Goal: Transaction & Acquisition: Obtain resource

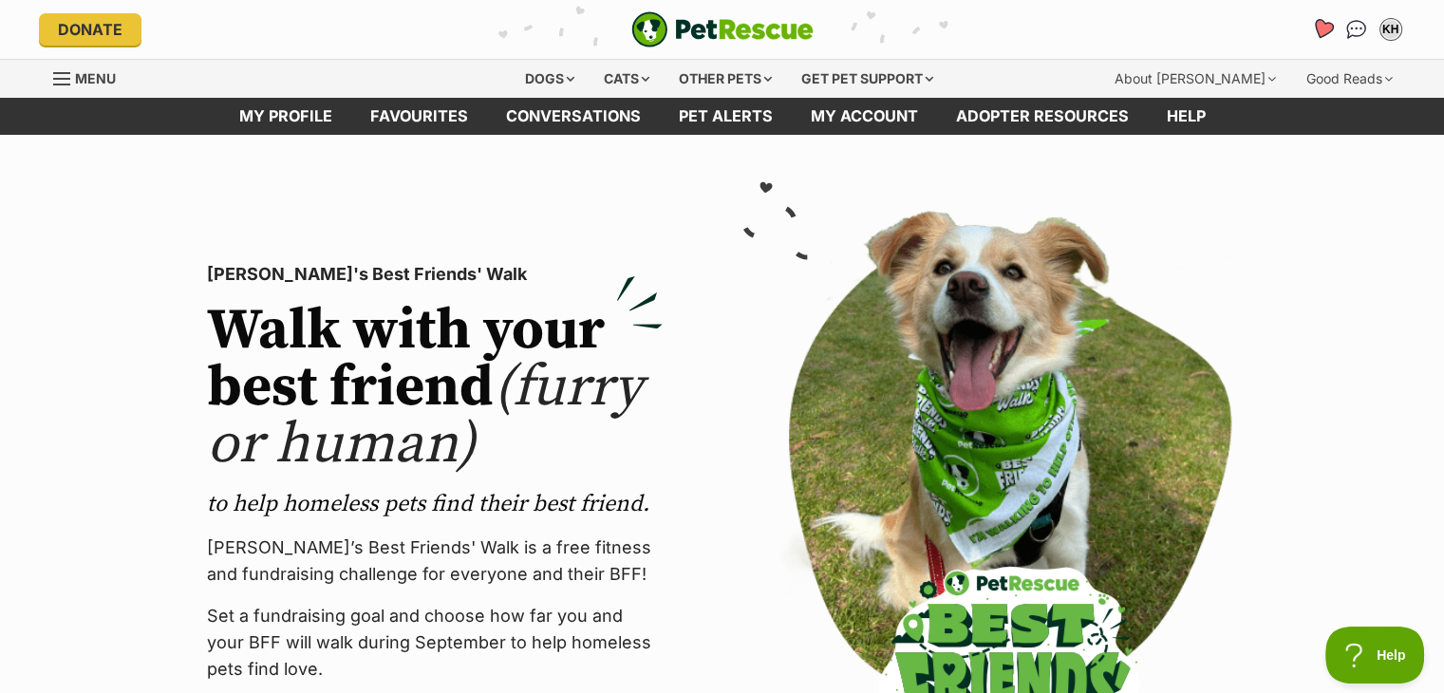
click at [1323, 24] on icon "Favourites" at bounding box center [1321, 29] width 23 height 22
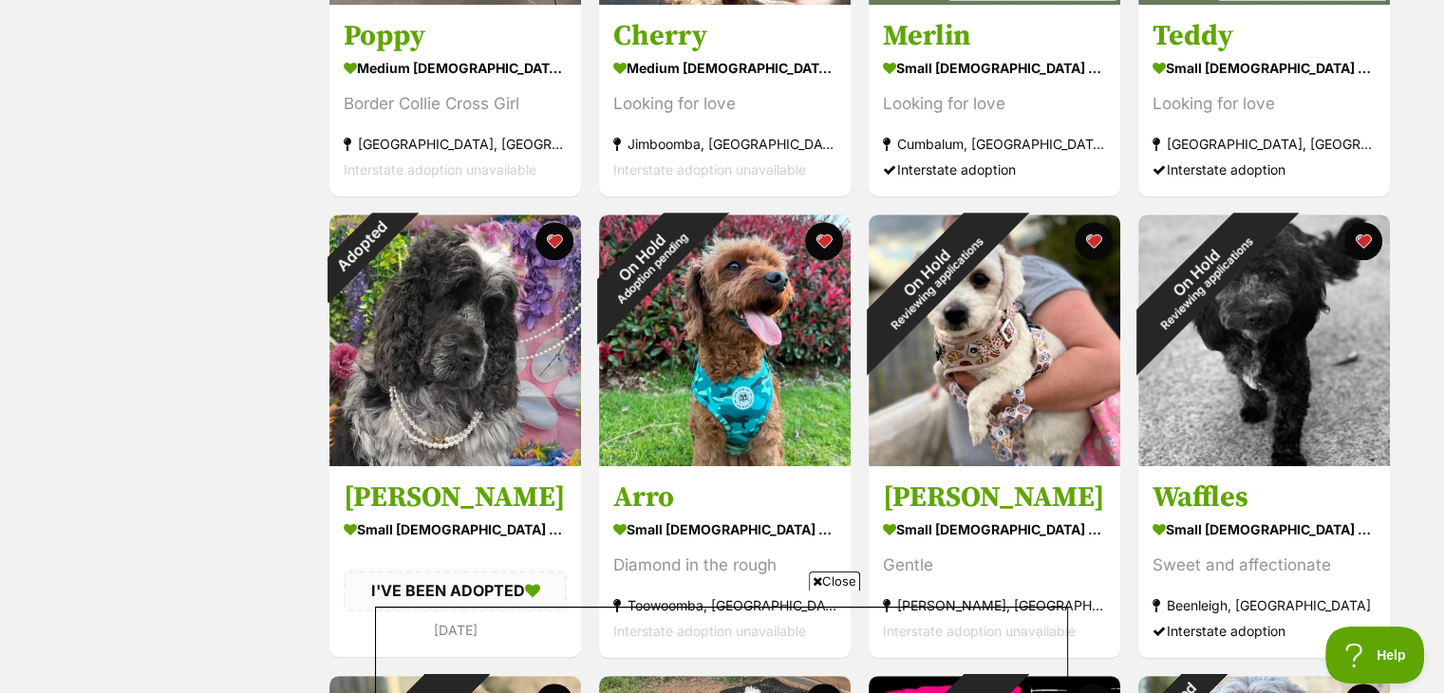
scroll to position [1107, 0]
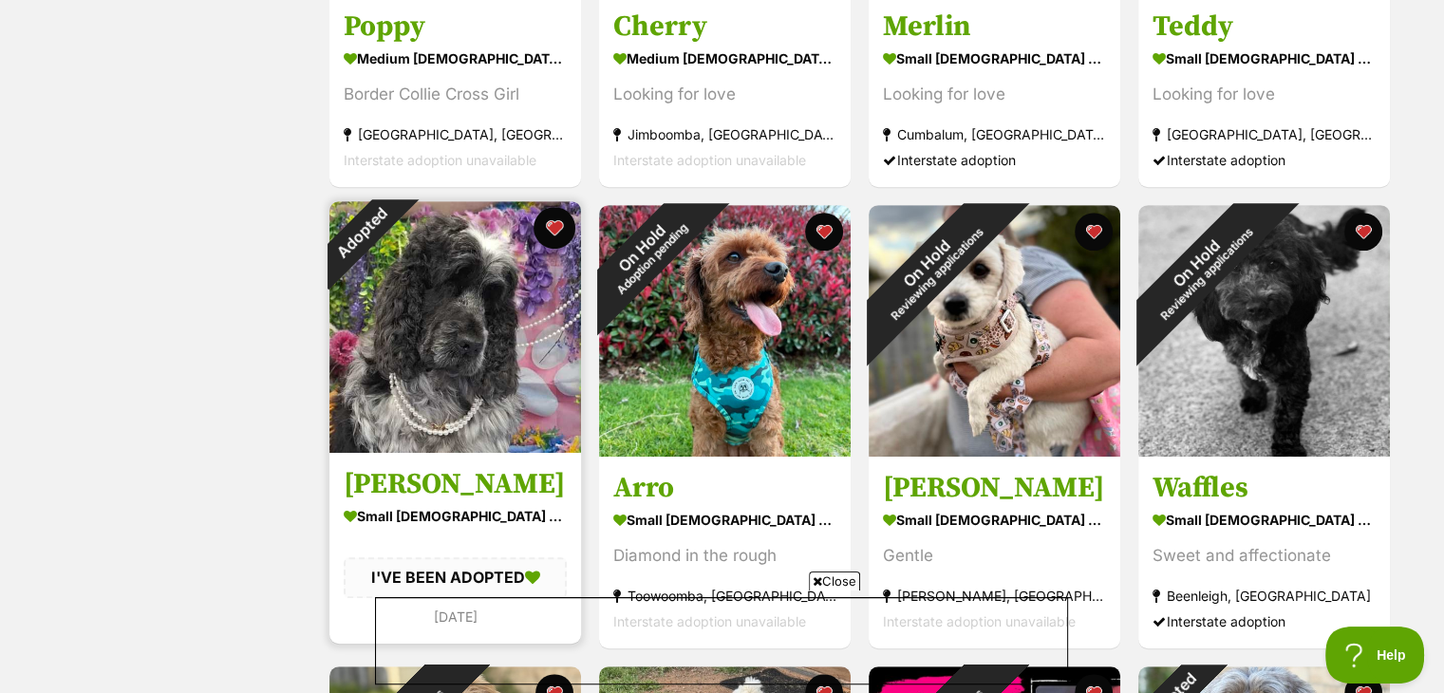
click at [550, 220] on button "favourite" at bounding box center [555, 228] width 42 height 42
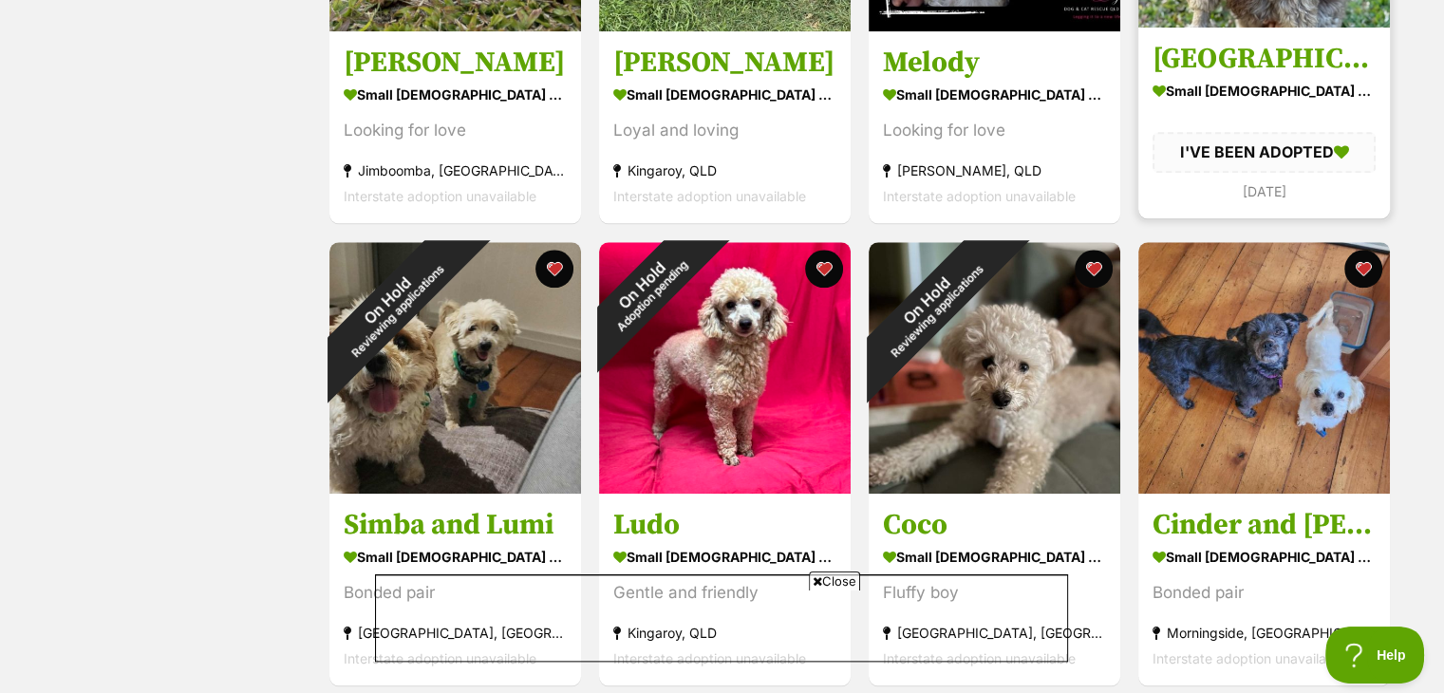
scroll to position [1550, 0]
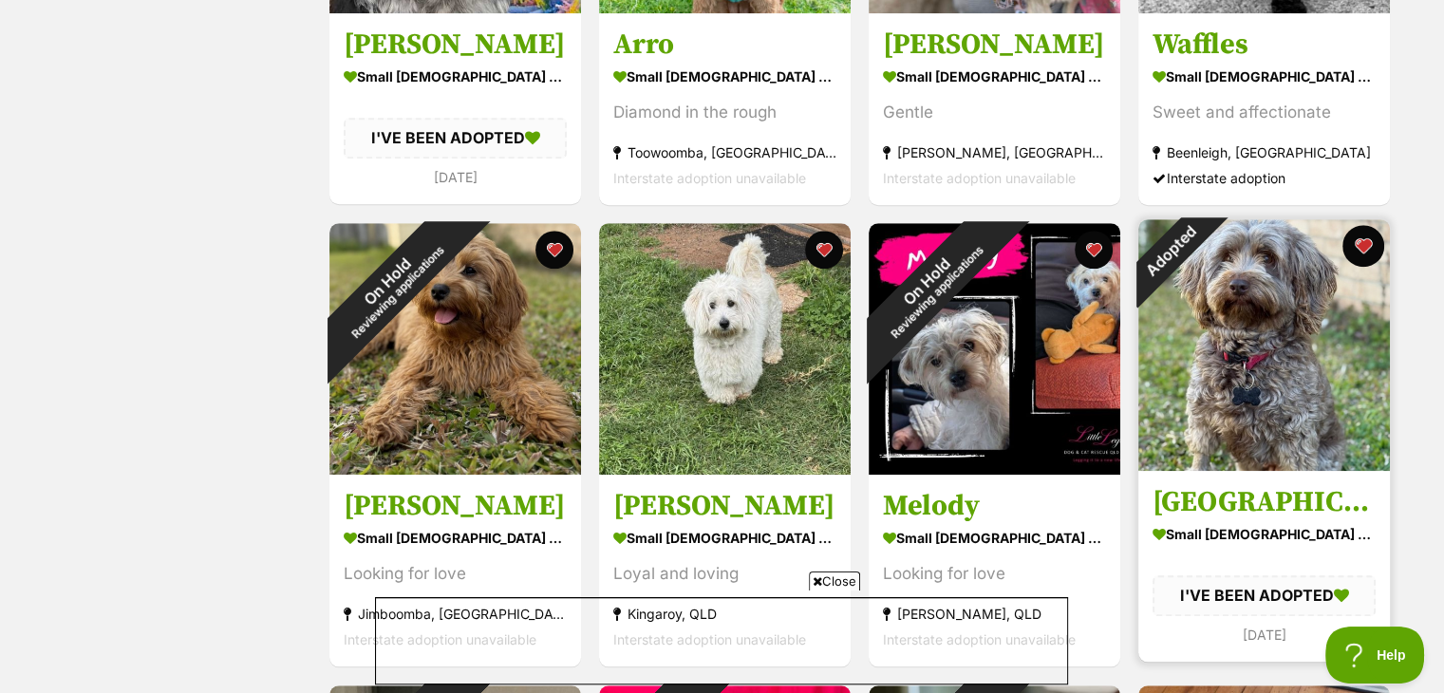
click at [1367, 243] on button "favourite" at bounding box center [1363, 246] width 42 height 42
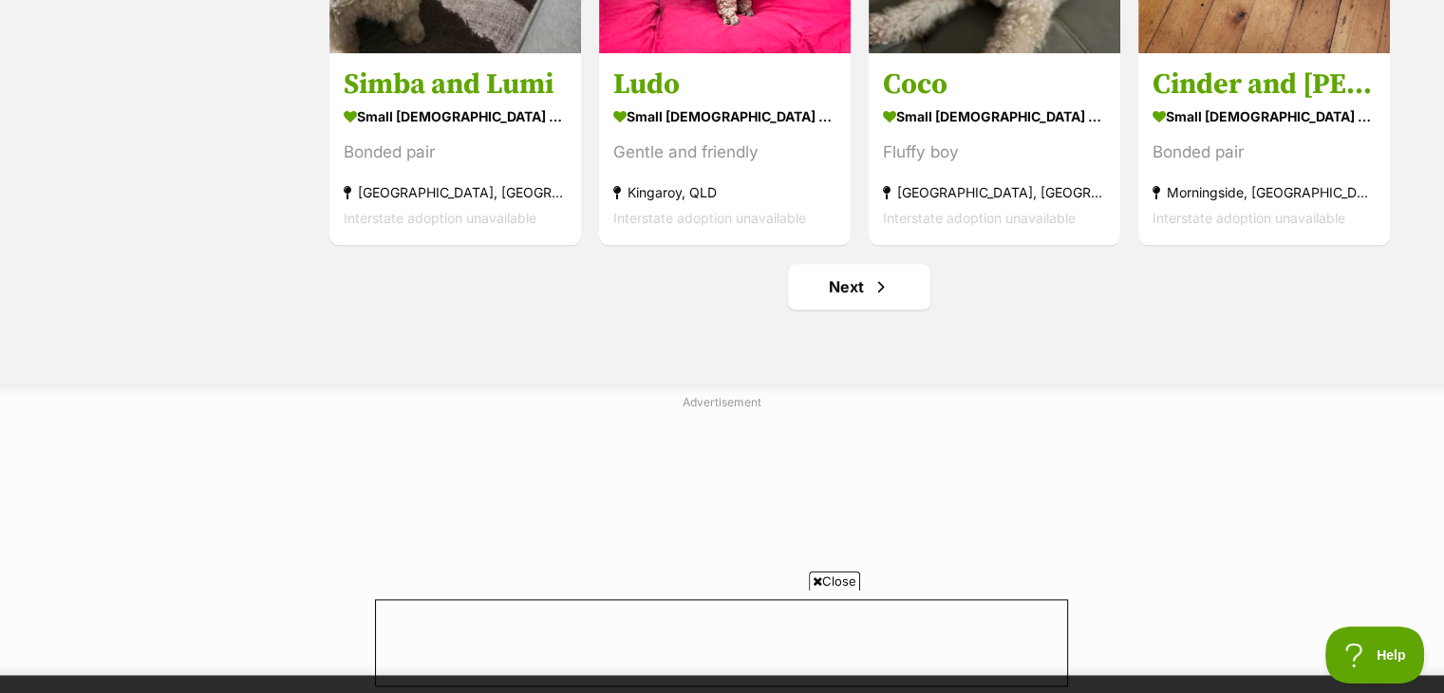
scroll to position [2436, 0]
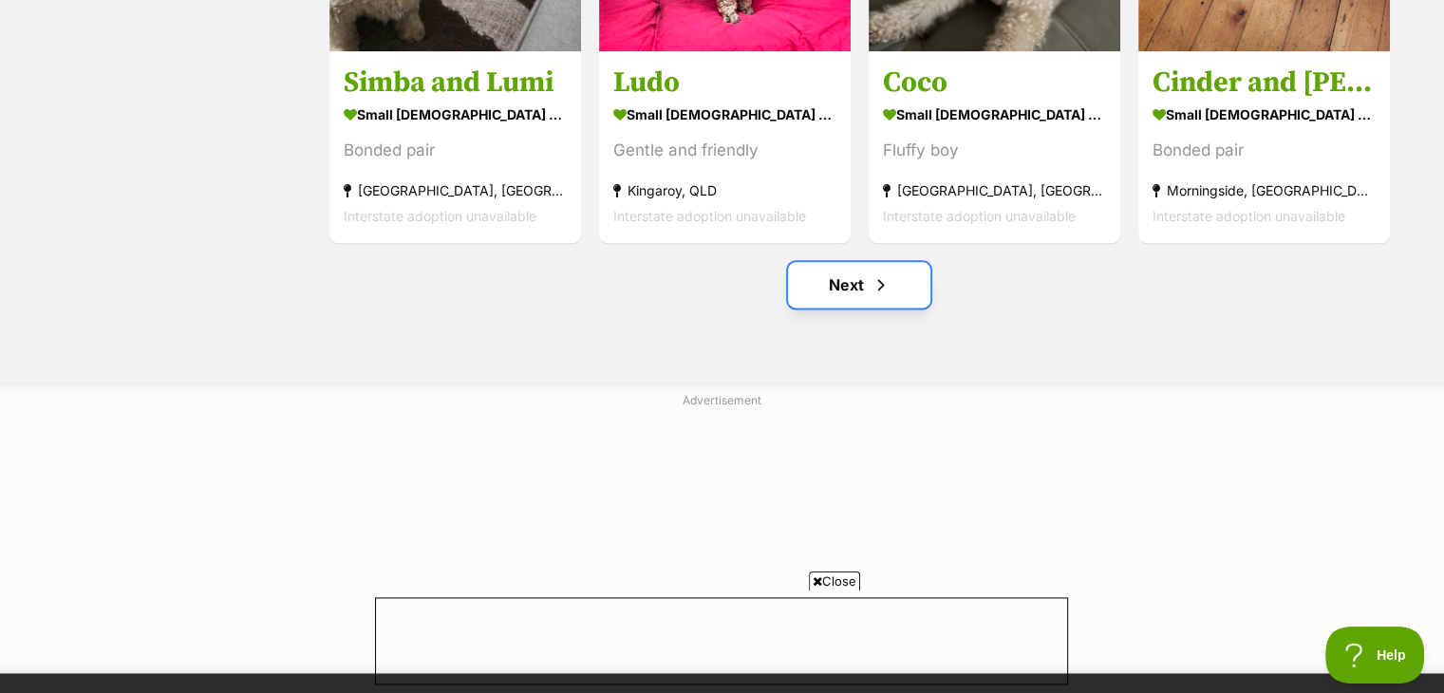
click at [851, 287] on link "Next" at bounding box center [859, 285] width 142 height 46
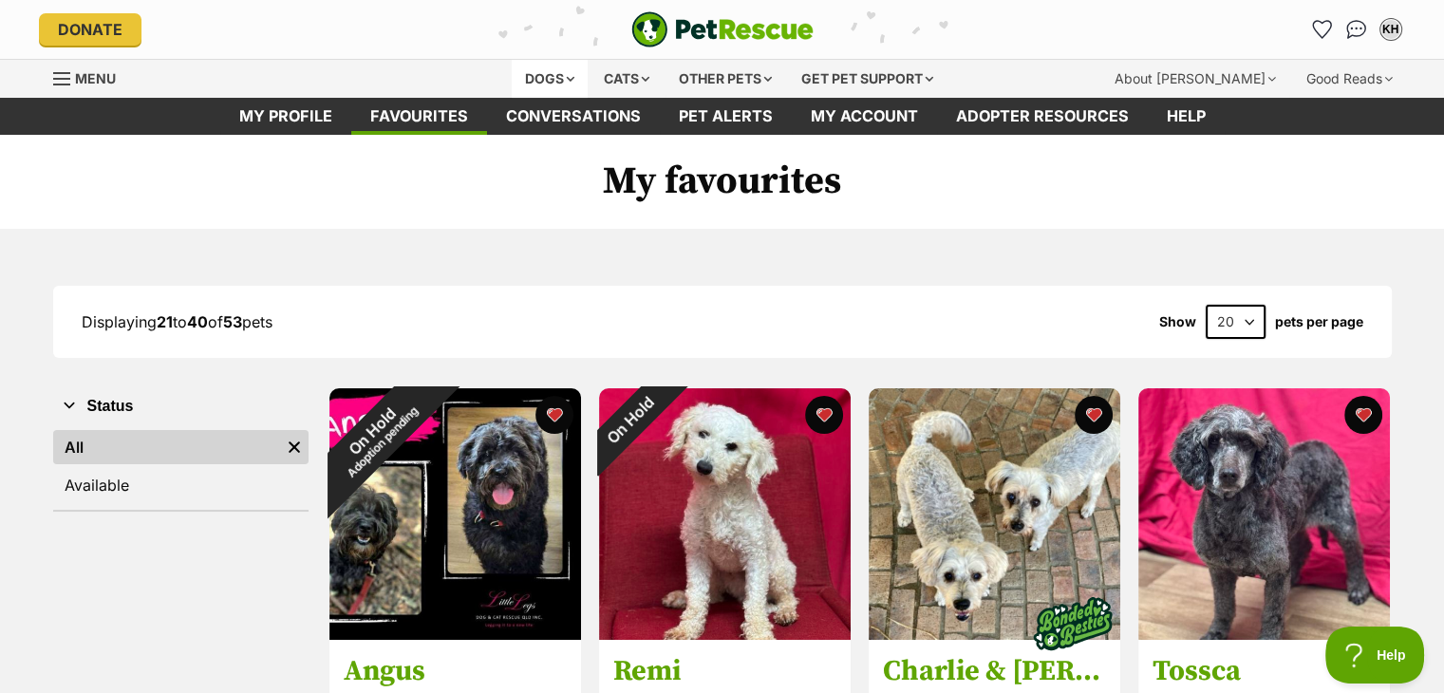
click at [566, 76] on div "Dogs" at bounding box center [550, 79] width 76 height 38
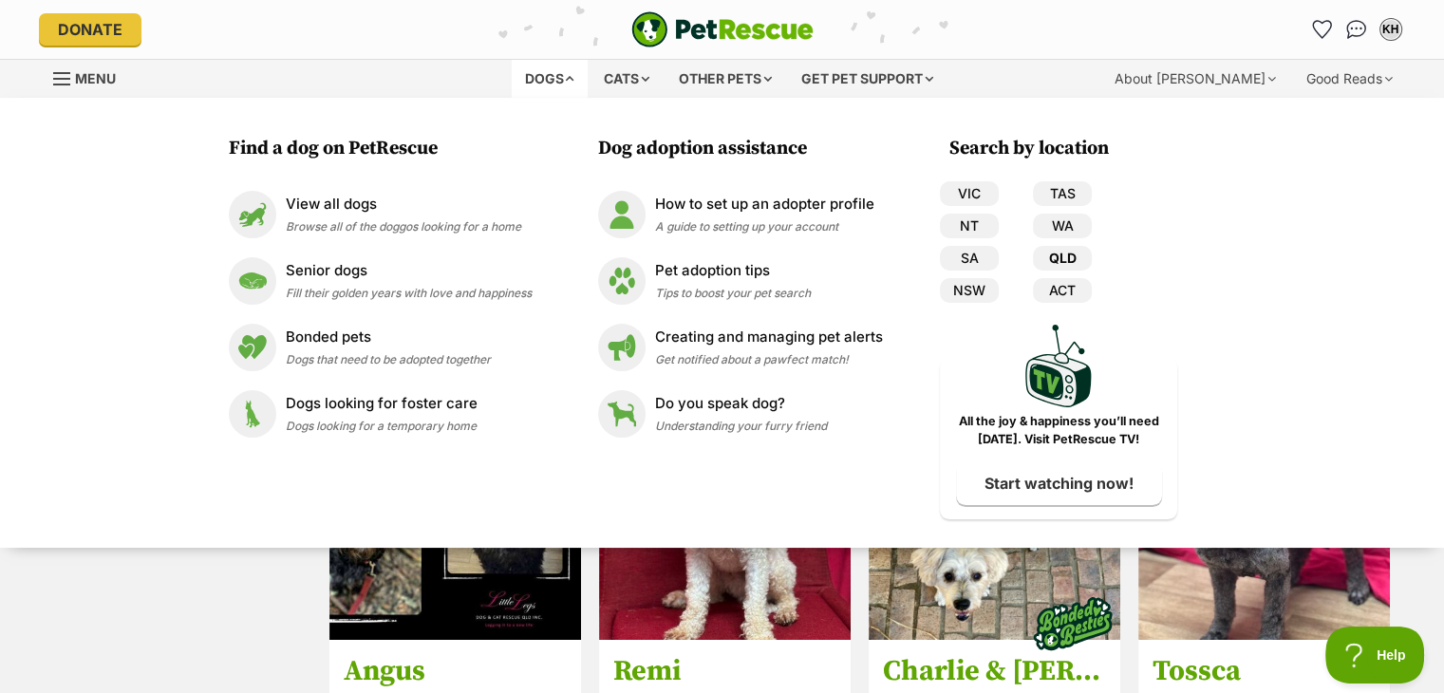
click at [1060, 255] on link "QLD" at bounding box center [1062, 258] width 59 height 25
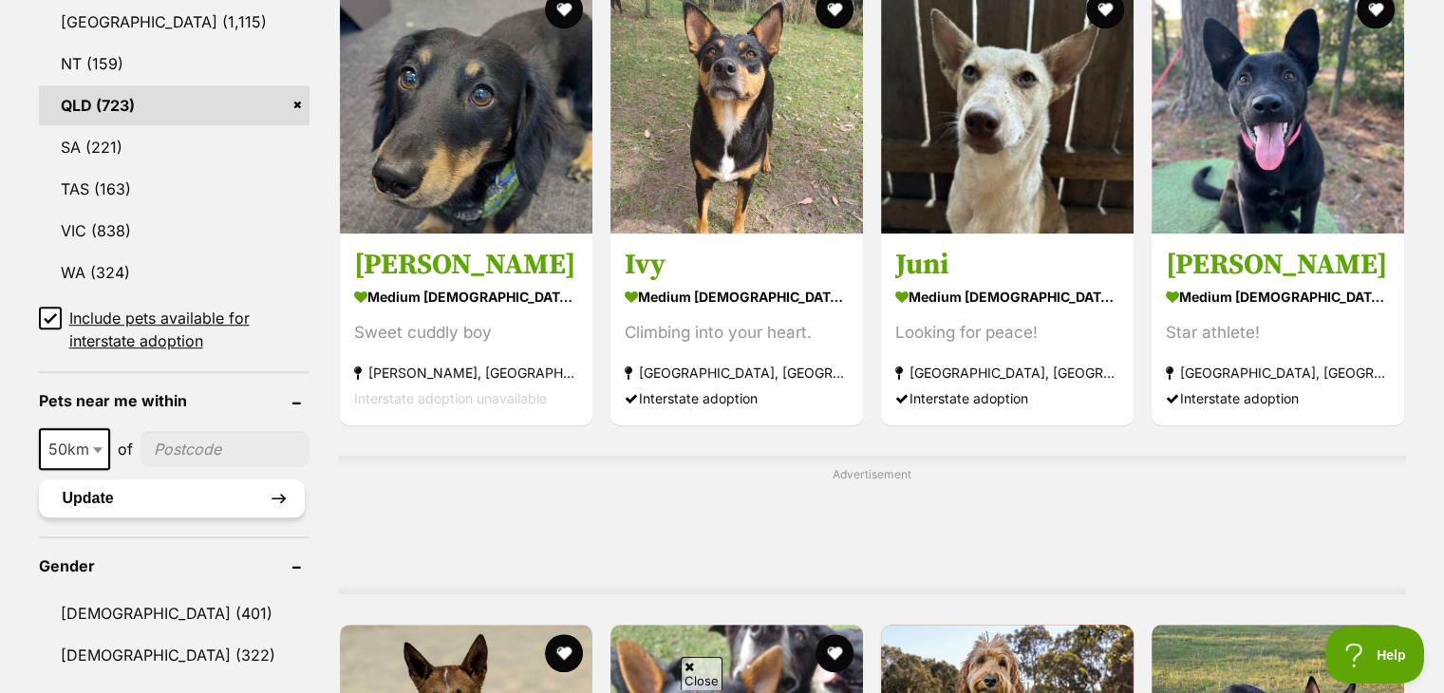
scroll to position [1329, 0]
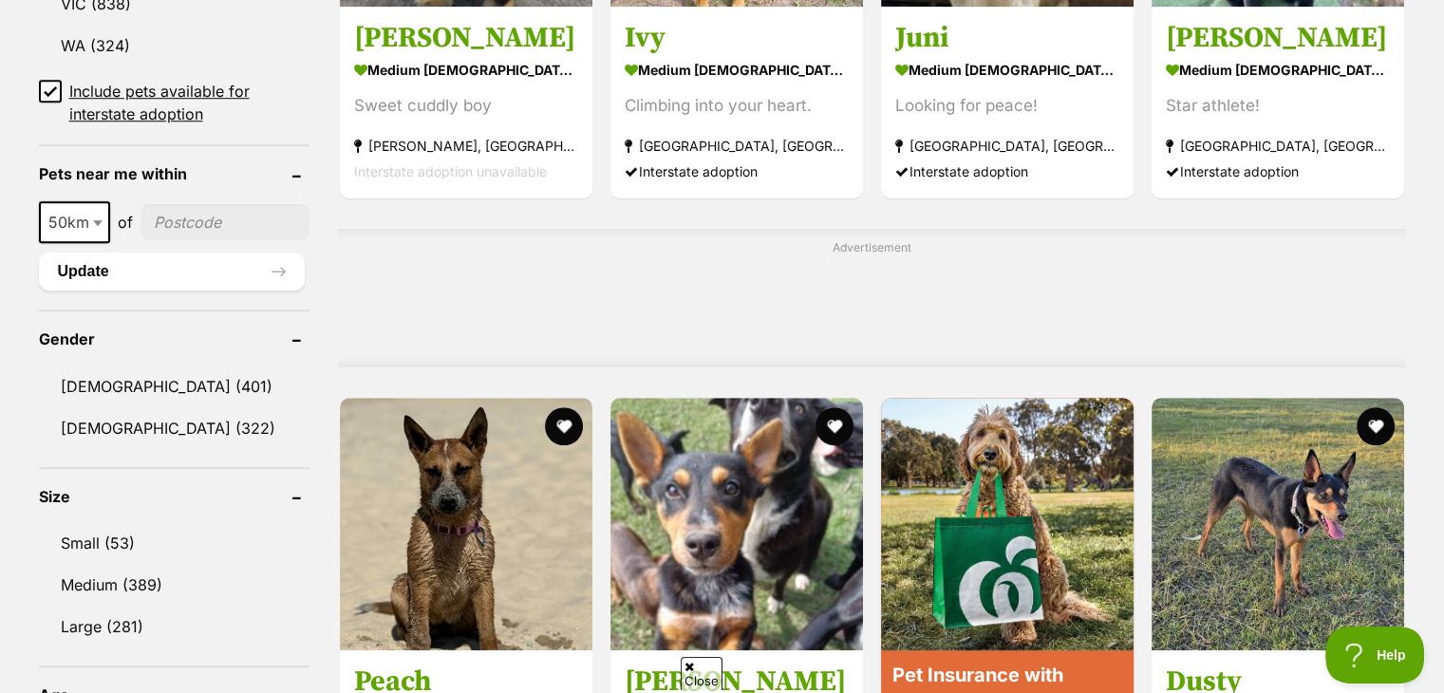
click at [51, 87] on icon at bounding box center [50, 91] width 11 height 9
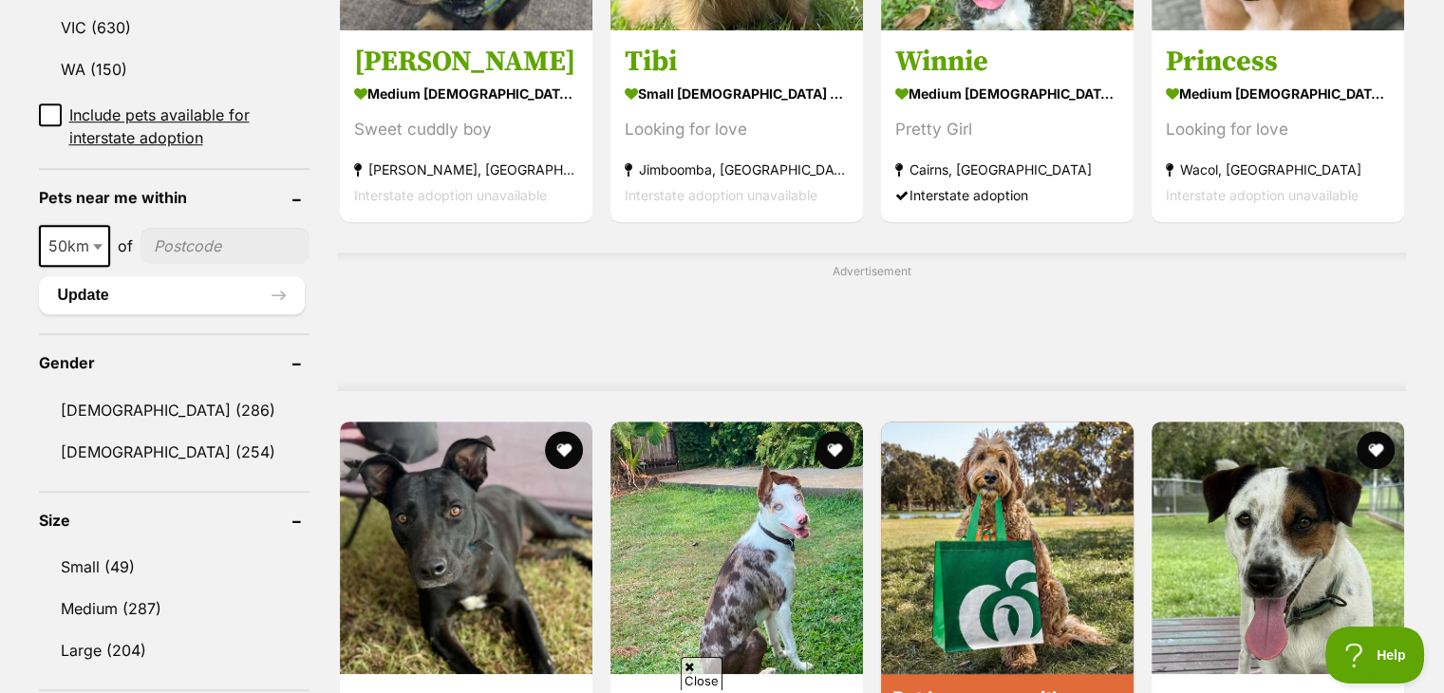
scroll to position [1329, 0]
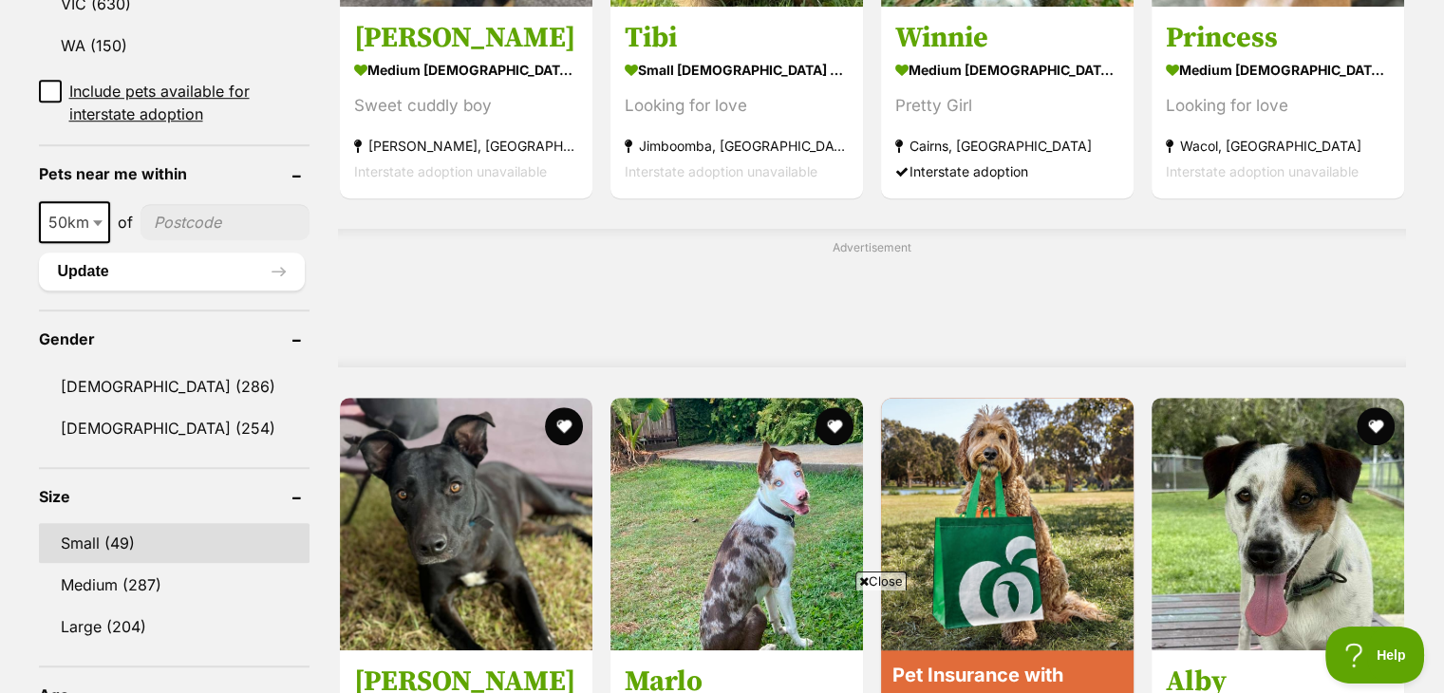
click at [103, 523] on link "Small (49)" at bounding box center [174, 543] width 271 height 40
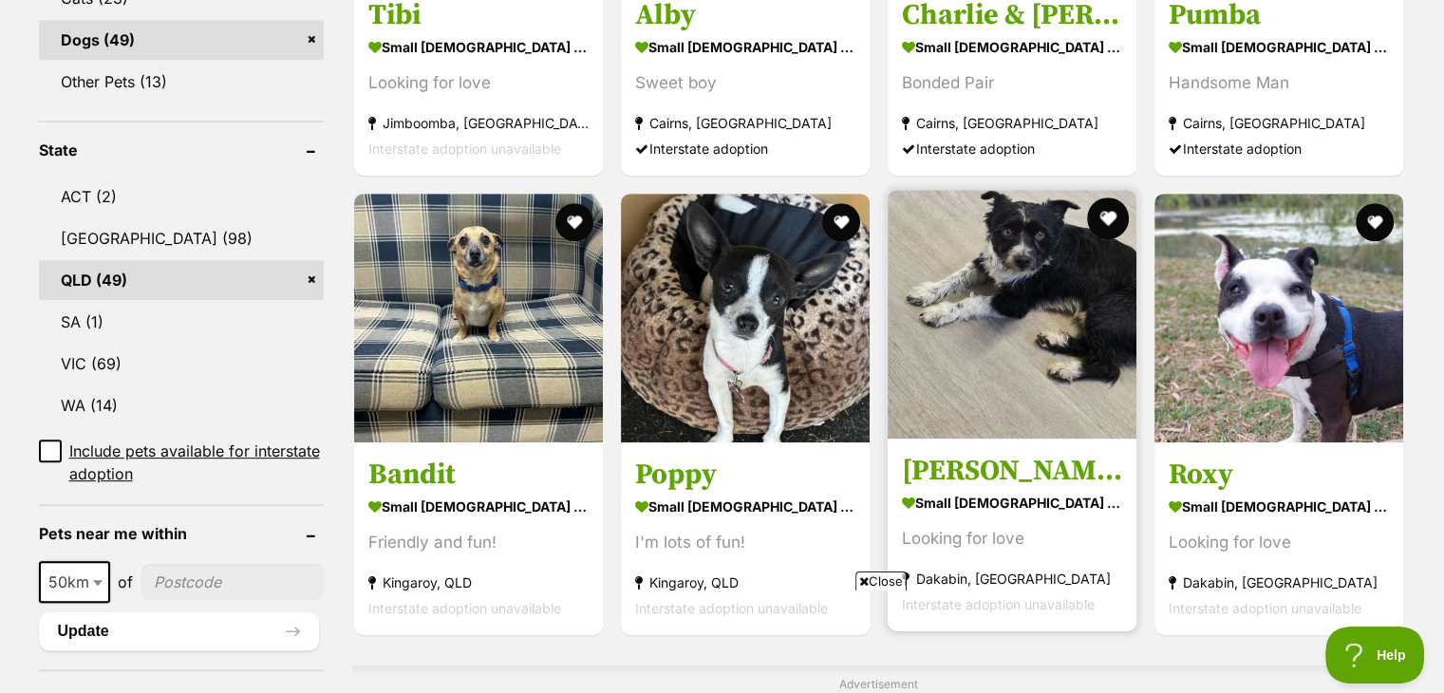
click at [1106, 197] on button "favourite" at bounding box center [1108, 218] width 42 height 42
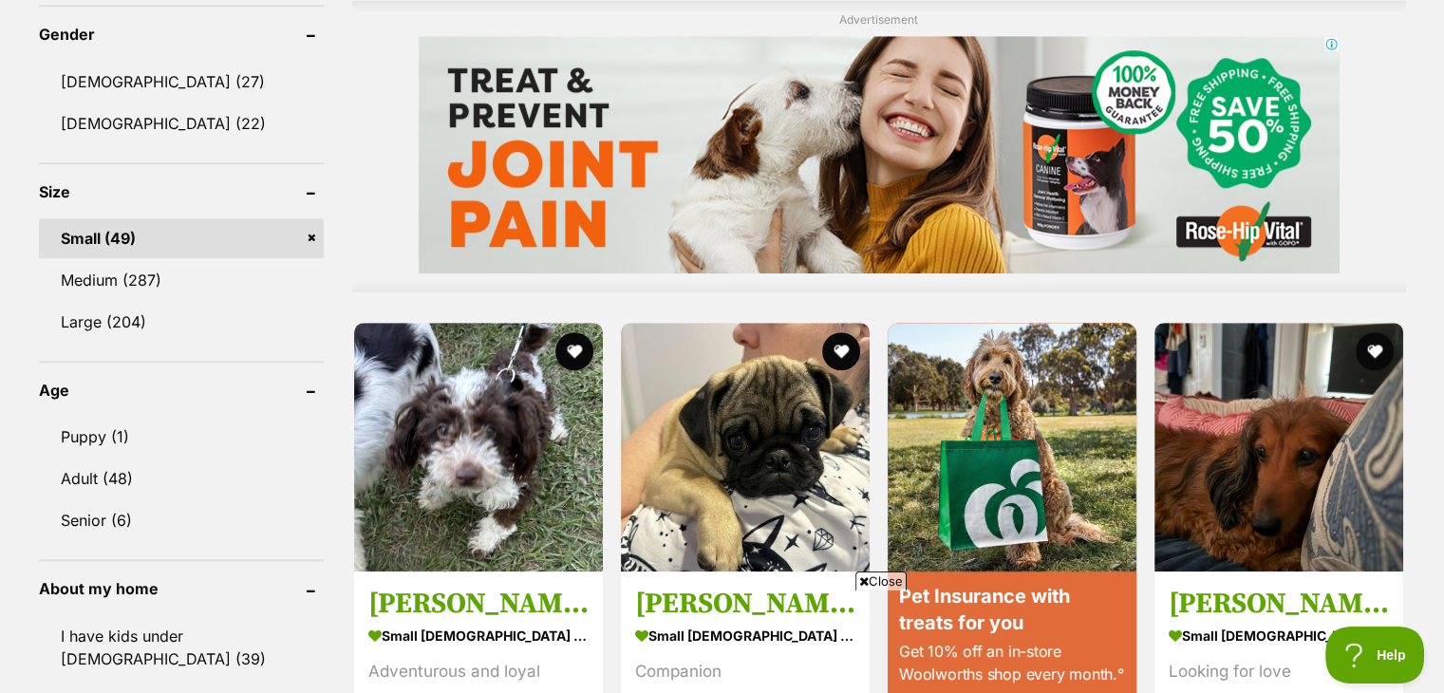
scroll to position [1772, 0]
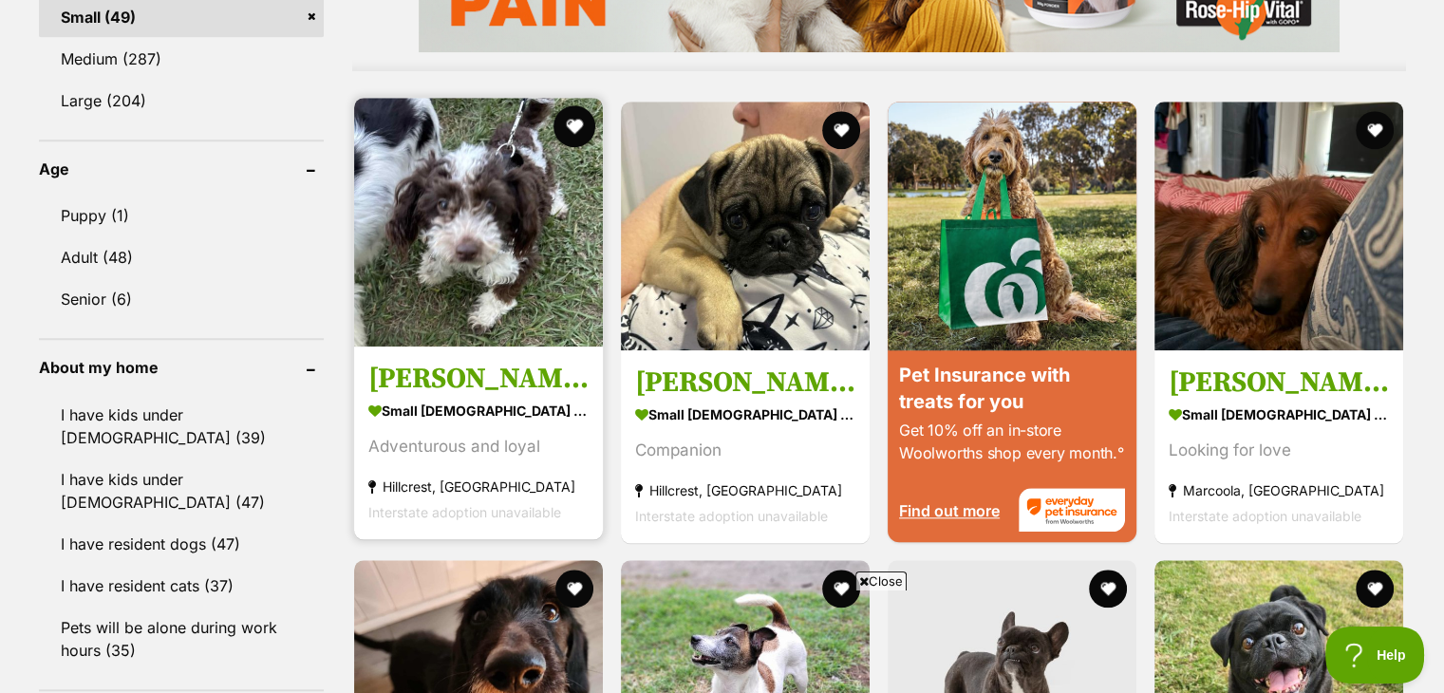
click at [576, 105] on button "favourite" at bounding box center [574, 126] width 42 height 42
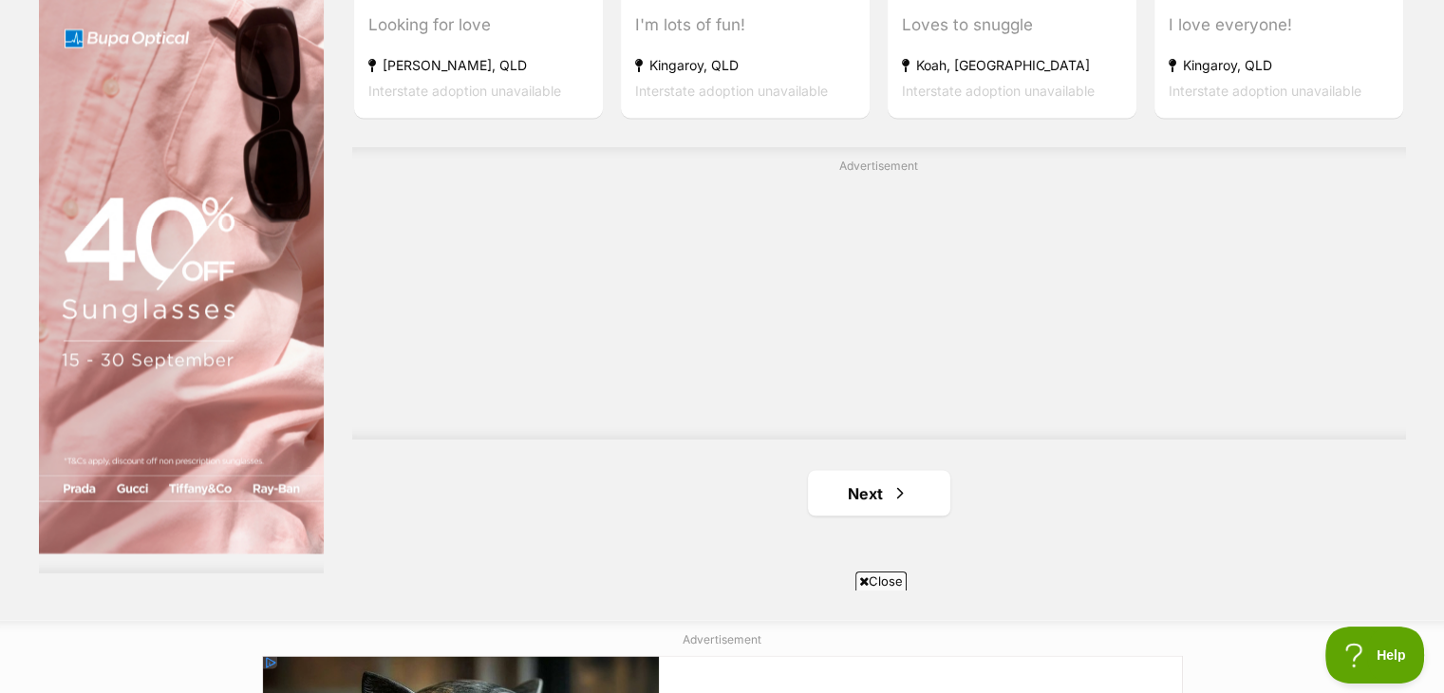
scroll to position [3544, 0]
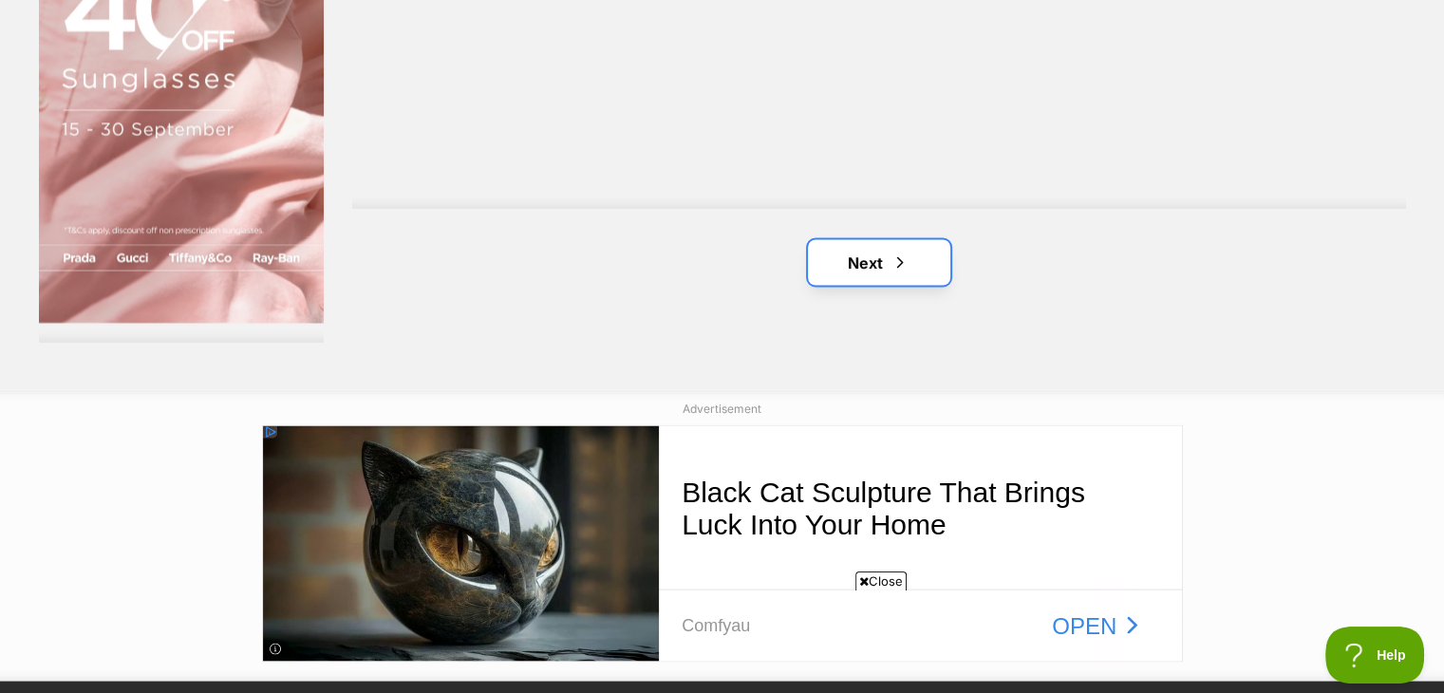
click at [877, 239] on link "Next" at bounding box center [879, 262] width 142 height 46
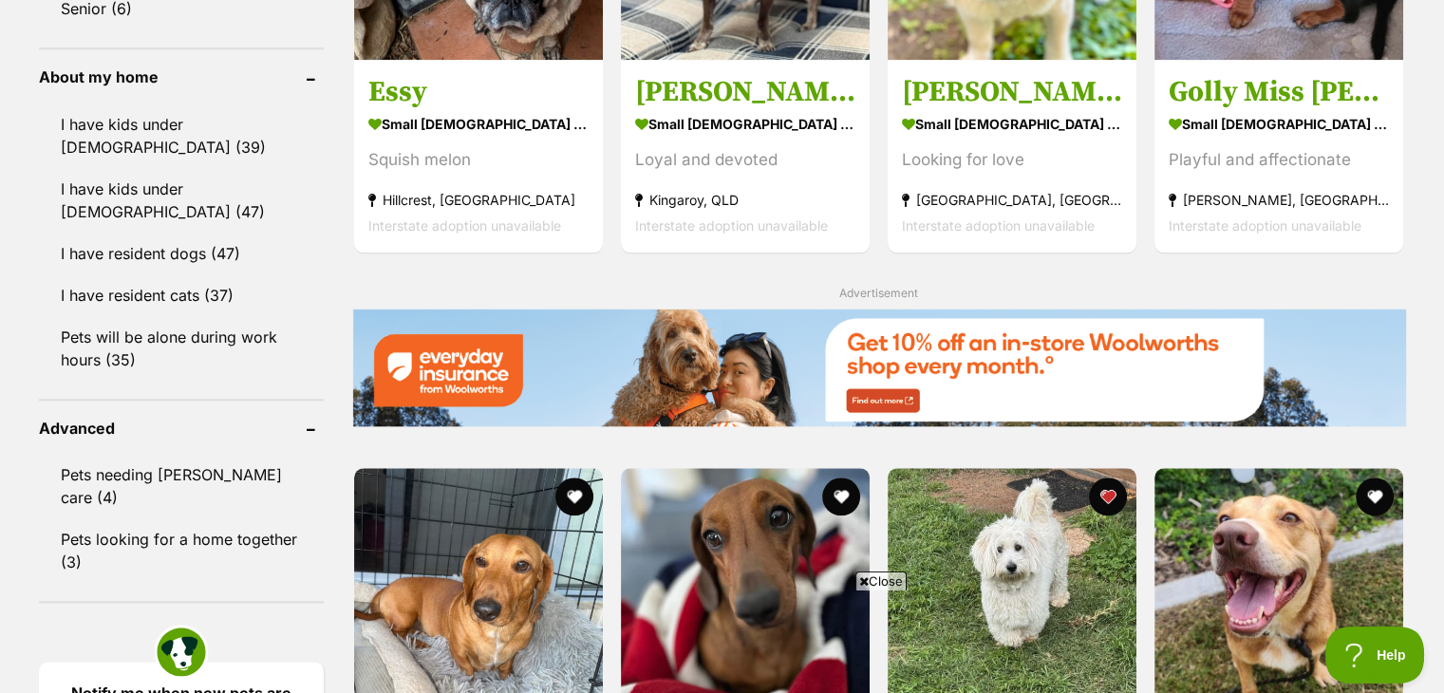
scroll to position [2215, 0]
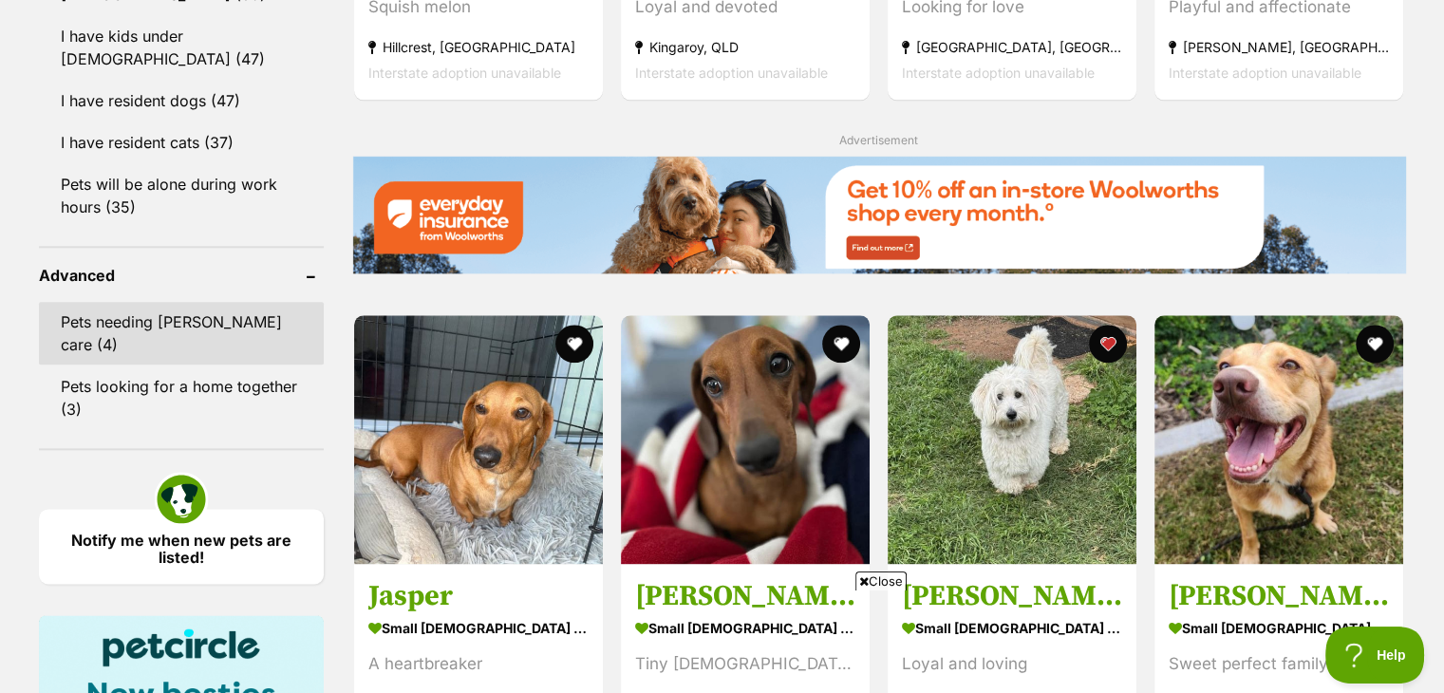
click at [183, 302] on link "Pets needing [PERSON_NAME] care (4)" at bounding box center [181, 333] width 285 height 63
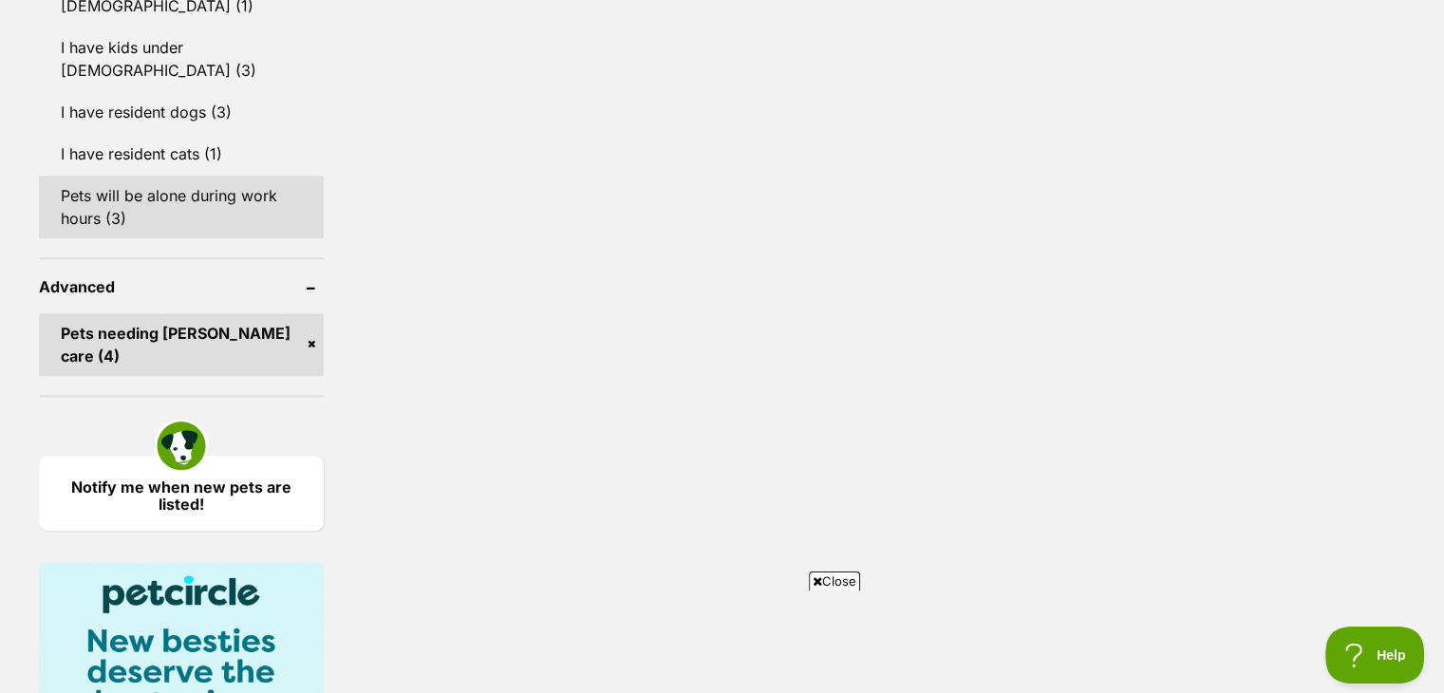
scroll to position [1994, 0]
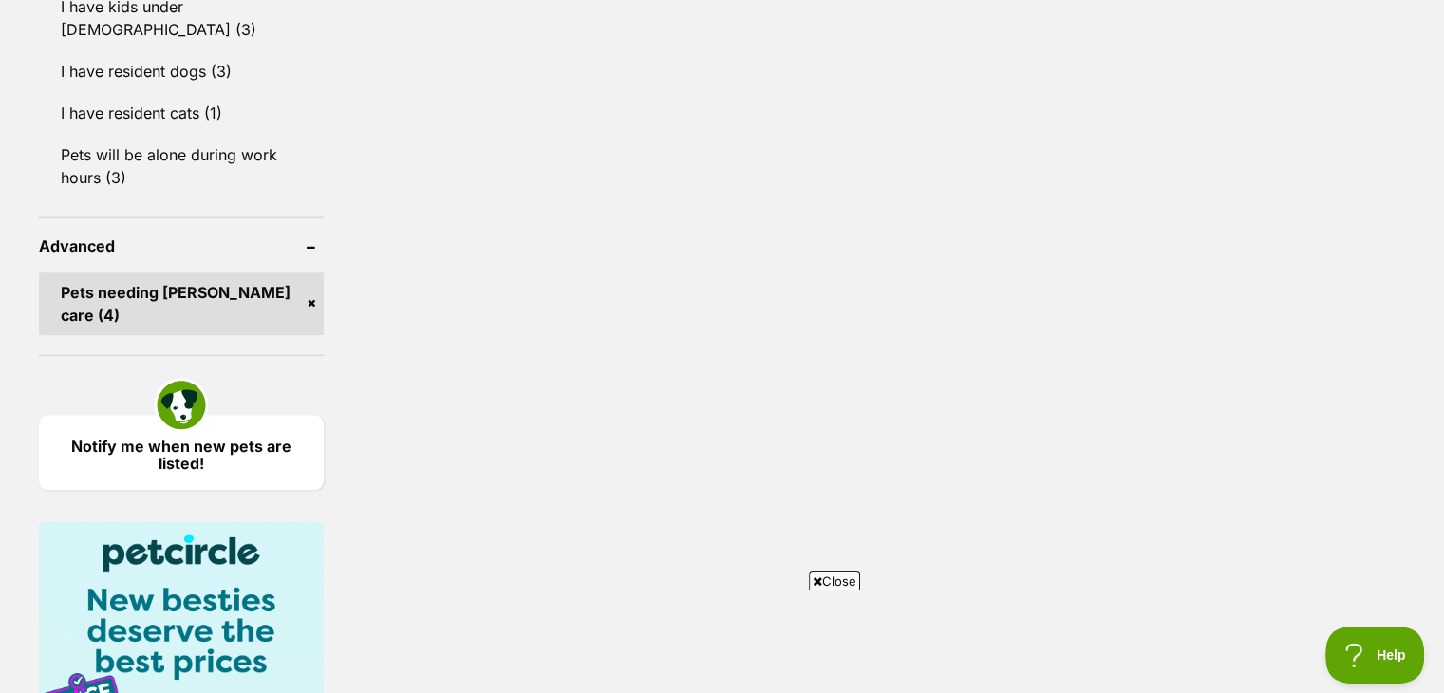
click at [315, 272] on link "Pets needing [PERSON_NAME] care (4)" at bounding box center [181, 303] width 285 height 63
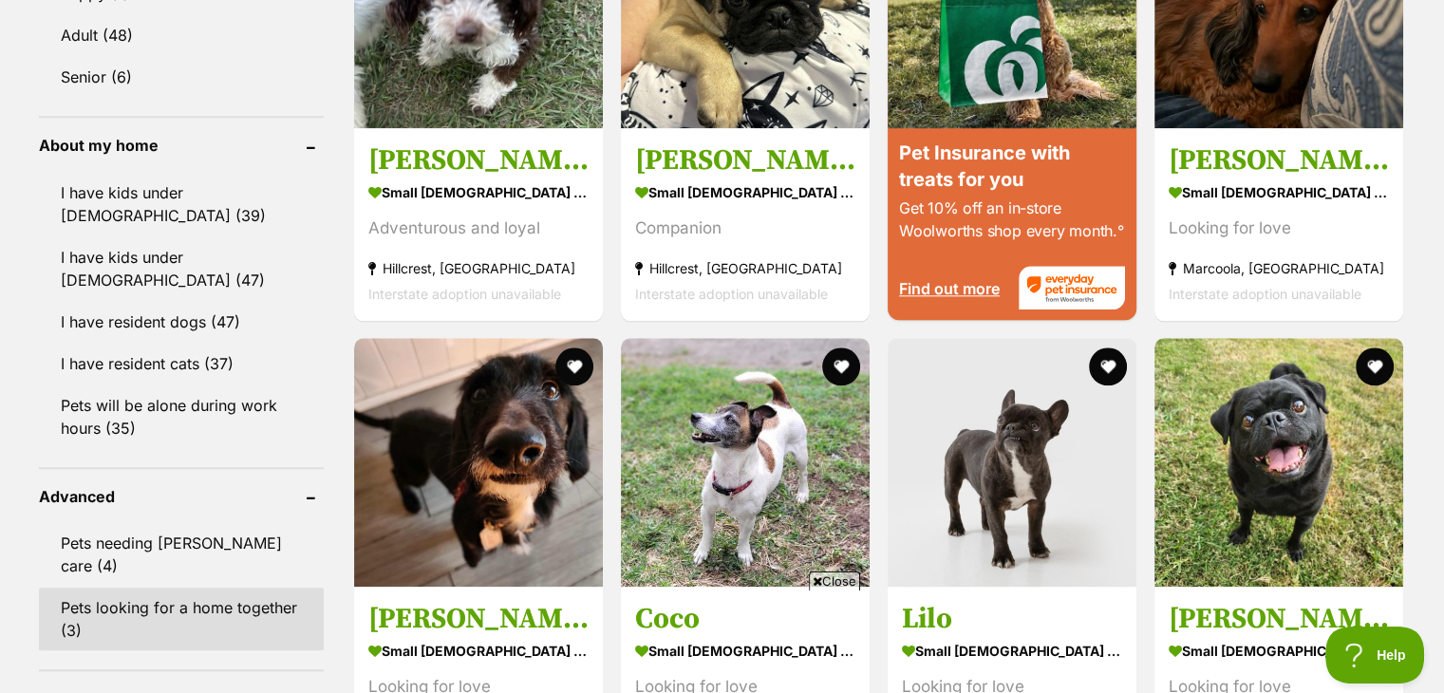
click at [221, 588] on link "Pets looking for a home together (3)" at bounding box center [181, 619] width 285 height 63
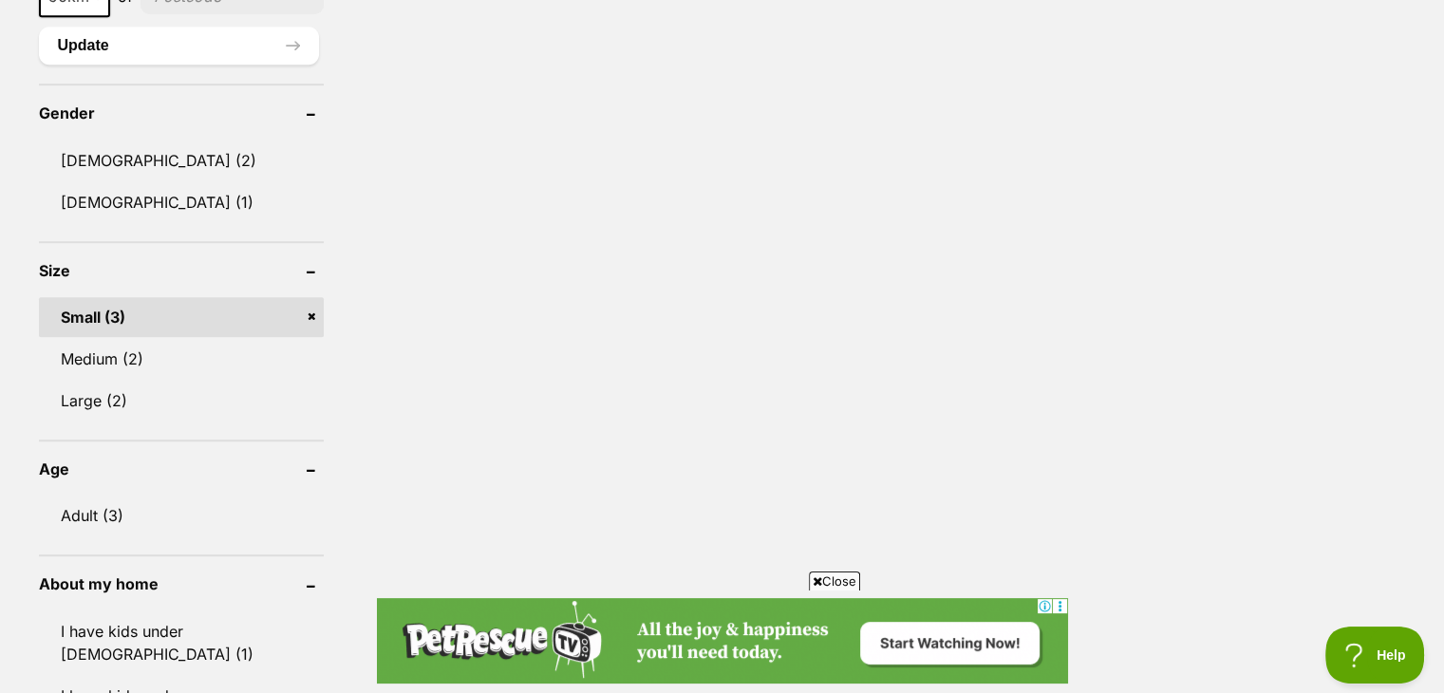
scroll to position [1329, 0]
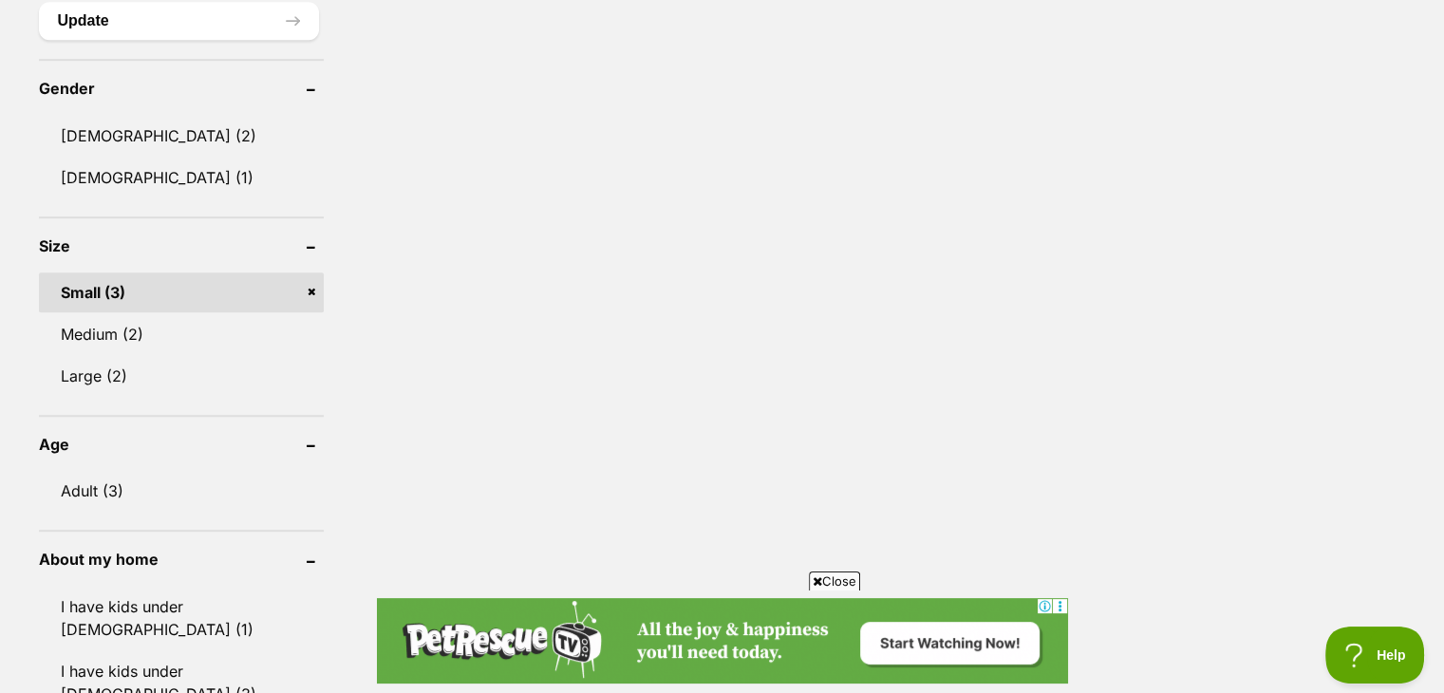
click at [313, 284] on link "Small (3)" at bounding box center [181, 292] width 285 height 40
